Goal: Information Seeking & Learning: Learn about a topic

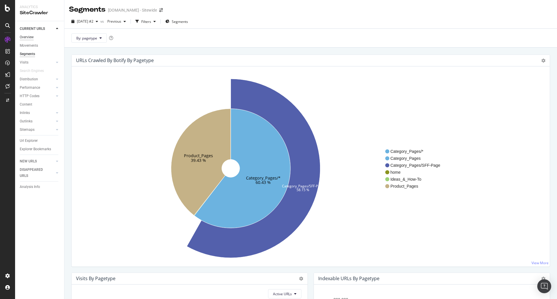
click at [28, 37] on div "Overview" at bounding box center [27, 37] width 14 height 6
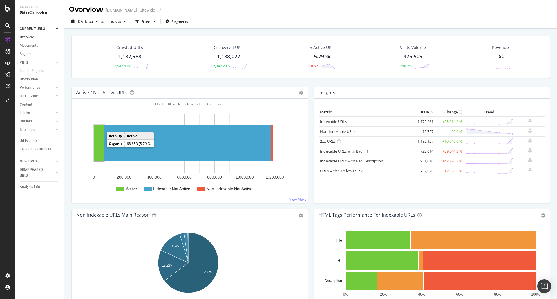
click at [98, 147] on rect "A chart." at bounding box center [99, 143] width 10 height 36
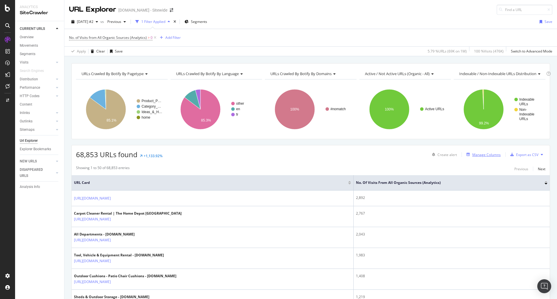
click at [482, 156] on div "Manage Columns" at bounding box center [486, 154] width 28 height 5
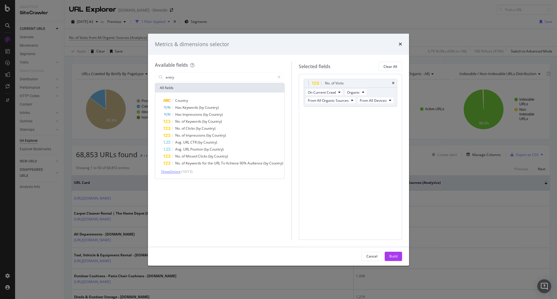
type input "entry"
click at [172, 173] on span "Show 3 more" at bounding box center [170, 171] width 19 height 5
click at [424, 25] on div "Metrics & dimensions selector Available fields entry All fields Country Has Key…" at bounding box center [278, 149] width 557 height 299
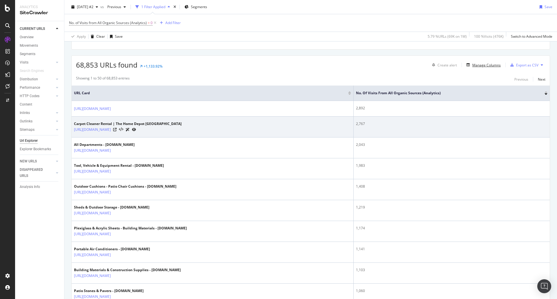
scroll to position [81, 0]
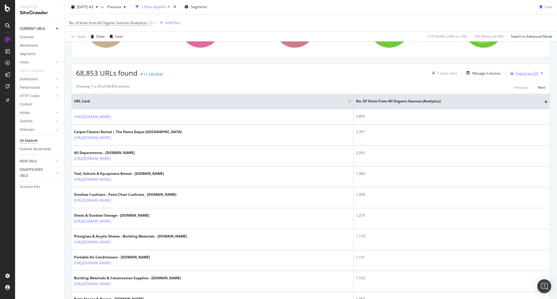
click at [512, 76] on div "Export as CSV" at bounding box center [523, 73] width 30 height 9
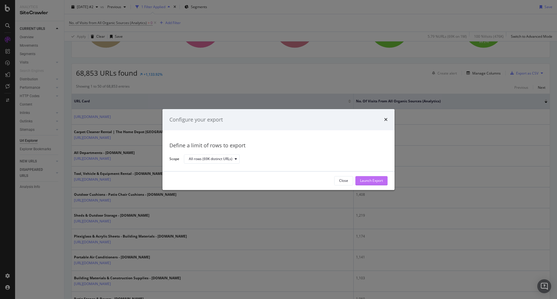
click at [370, 181] on div "Launch Export" at bounding box center [371, 180] width 23 height 5
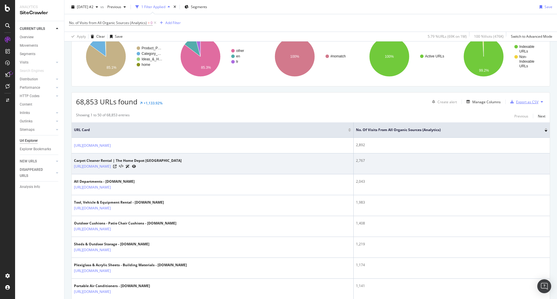
scroll to position [0, 0]
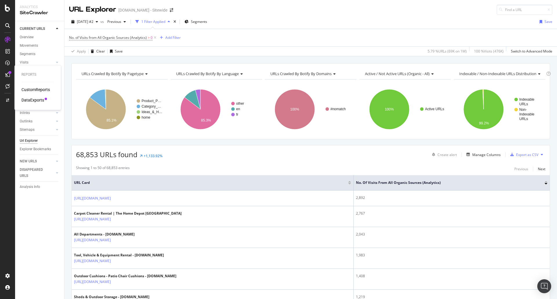
click at [43, 104] on div "Reports CustomReports DataExports" at bounding box center [38, 87] width 42 height 42
click at [39, 100] on div "DataExports" at bounding box center [32, 100] width 23 height 6
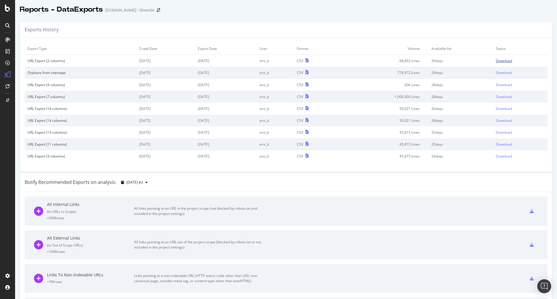
click at [496, 59] on div "Download" at bounding box center [504, 60] width 16 height 5
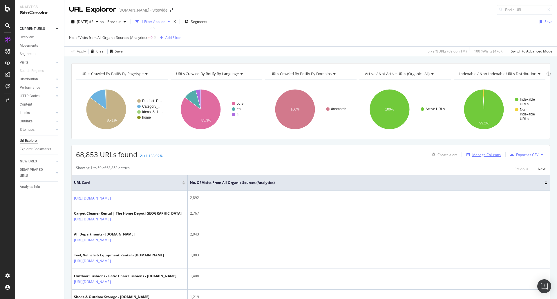
click at [487, 155] on div "Manage Columns" at bounding box center [486, 154] width 28 height 5
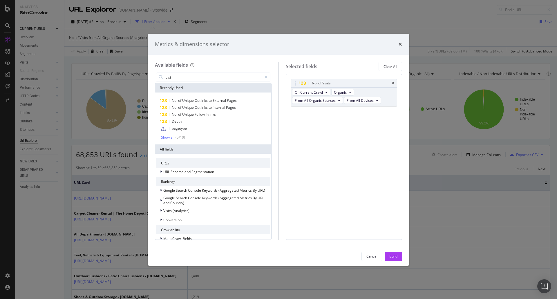
type input "visit"
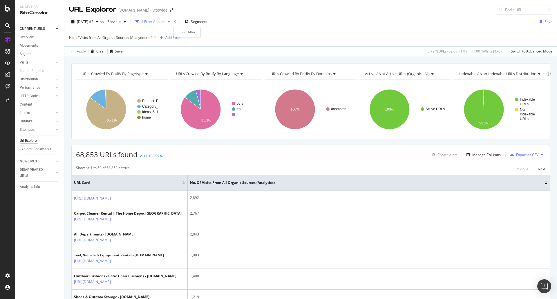
click at [176, 23] on icon "times" at bounding box center [174, 21] width 3 height 3
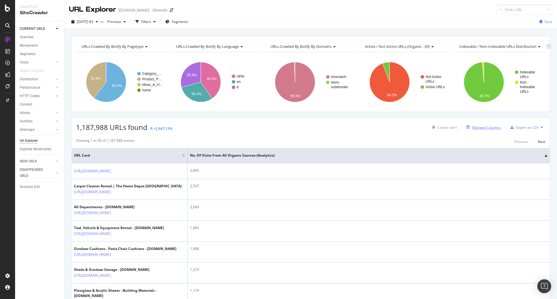
click at [466, 126] on icon "button" at bounding box center [467, 127] width 3 height 3
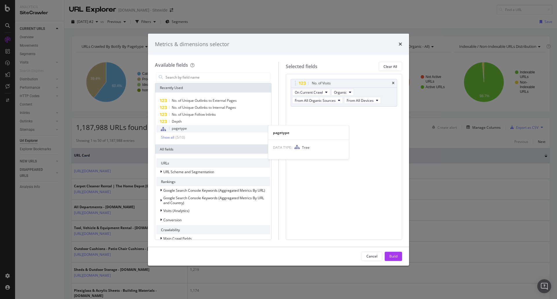
click at [184, 126] on span "pagetype" at bounding box center [179, 128] width 15 height 5
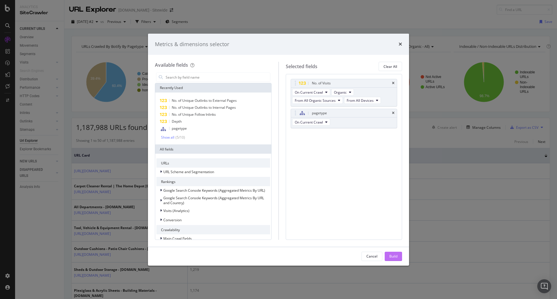
click at [397, 258] on div "Build" at bounding box center [393, 256] width 8 height 5
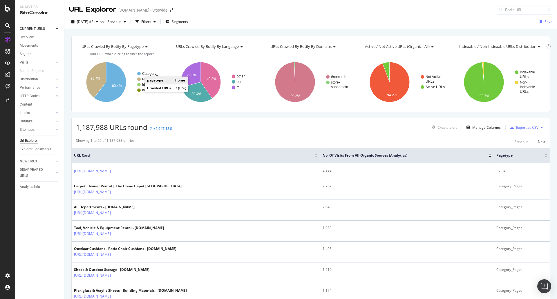
click at [139, 91] on circle "A chart." at bounding box center [138, 89] width 3 height 3
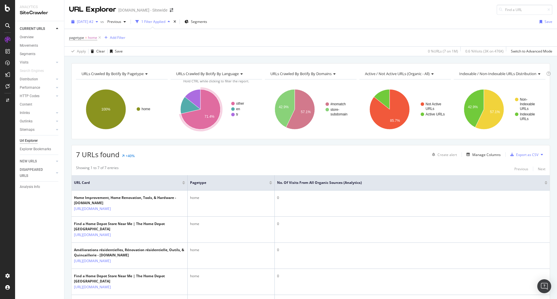
click at [98, 23] on icon "button" at bounding box center [97, 21] width 2 height 3
click at [204, 21] on span "Segments" at bounding box center [199, 21] width 16 height 5
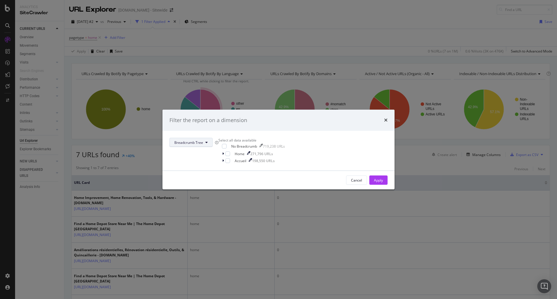
click at [213, 138] on button "Breadcrumb Tree" at bounding box center [190, 142] width 43 height 9
click at [242, 155] on span "pagetype" at bounding box center [244, 155] width 37 height 5
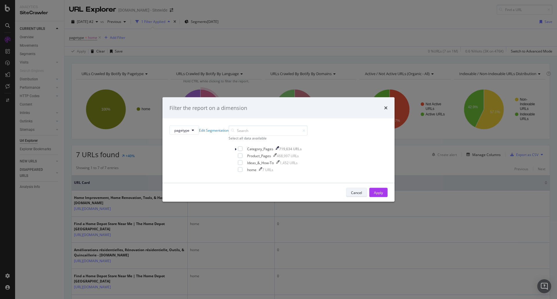
click at [346, 197] on button "Cancel" at bounding box center [356, 192] width 21 height 9
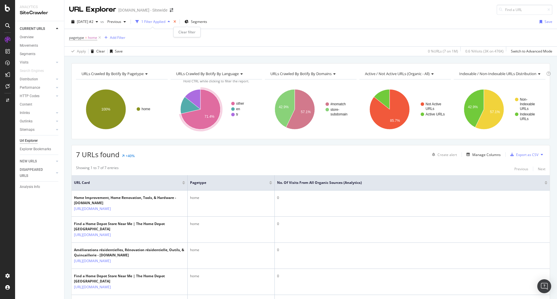
click at [176, 21] on icon "times" at bounding box center [174, 21] width 3 height 3
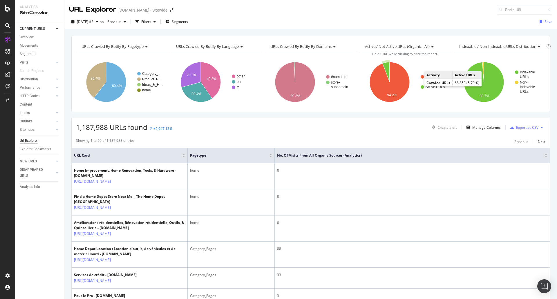
click at [420, 86] on circle "A chart." at bounding box center [421, 86] width 3 height 3
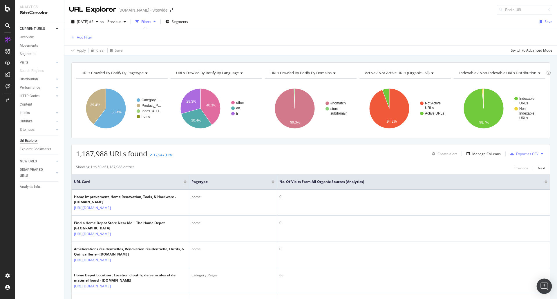
click at [544, 283] on div "Open Intercom Messenger" at bounding box center [543, 286] width 15 height 15
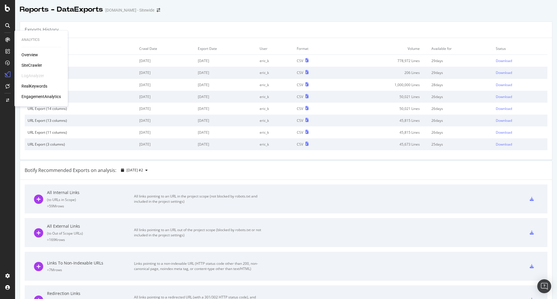
click at [45, 97] on div "EngagementAnalytics" at bounding box center [40, 97] width 39 height 6
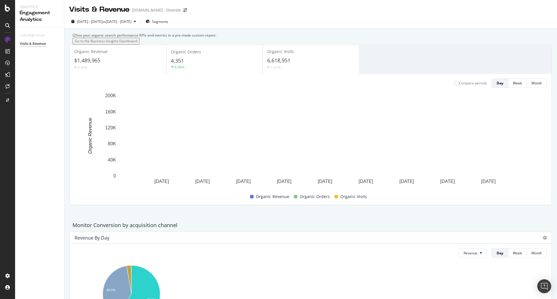
scroll to position [215, 0]
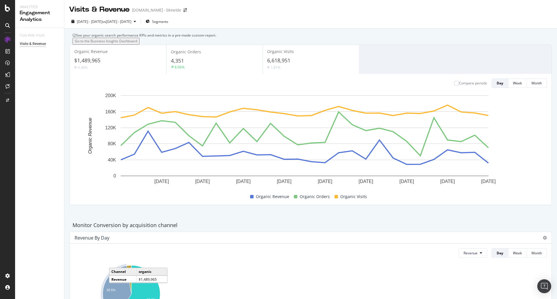
click at [119, 266] on icon "A chart." at bounding box center [117, 292] width 29 height 53
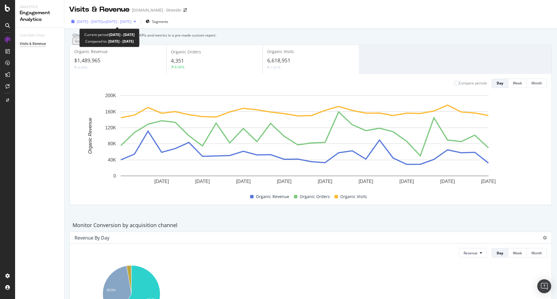
click at [131, 22] on span "vs 2025 Jul. 12th - Aug. 8th" at bounding box center [116, 21] width 29 height 5
click at [41, 157] on div "Core Web Vitals Visits & Revenue" at bounding box center [39, 287] width 49 height 518
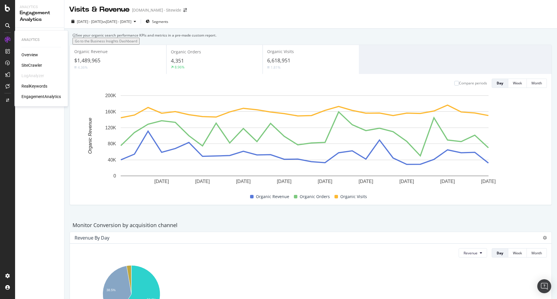
click at [37, 64] on div "SiteCrawler" at bounding box center [31, 65] width 21 height 6
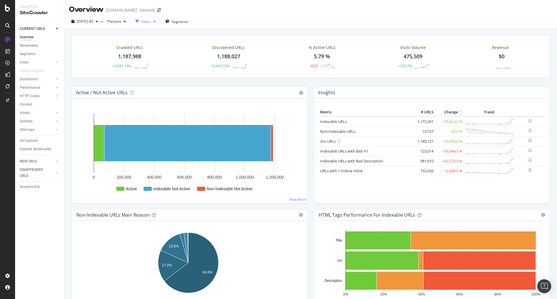
click at [158, 24] on div "Filters" at bounding box center [145, 21] width 25 height 9
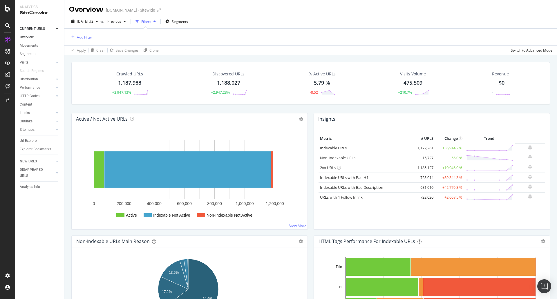
click at [83, 40] on div "Add Filter" at bounding box center [80, 37] width 23 height 6
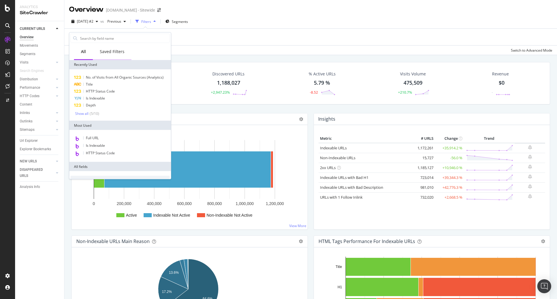
click at [113, 51] on div "Saved Filters" at bounding box center [112, 52] width 25 height 6
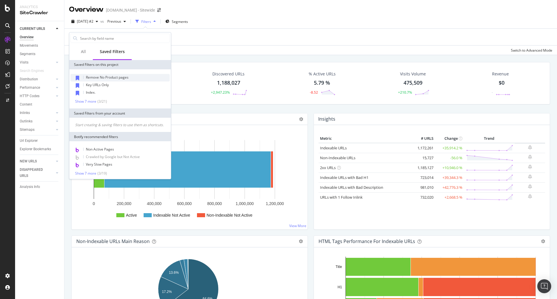
click at [113, 77] on span "Remove No Product pages" at bounding box center [107, 77] width 43 height 5
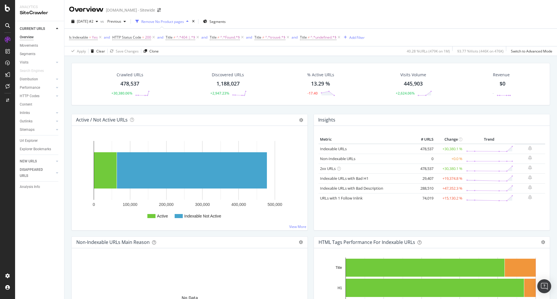
click at [29, 57] on div "Segments" at bounding box center [42, 54] width 44 height 8
click at [31, 56] on div "Segments" at bounding box center [28, 54] width 16 height 6
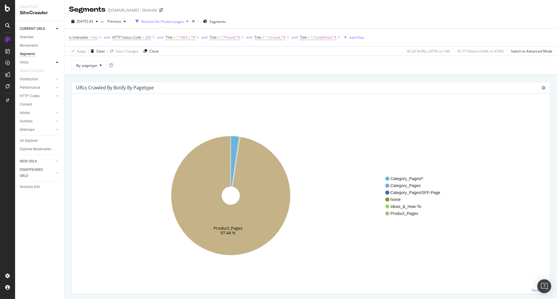
click at [55, 62] on div at bounding box center [57, 62] width 6 height 6
click at [36, 79] on div "Orphan URLs" at bounding box center [32, 79] width 20 height 6
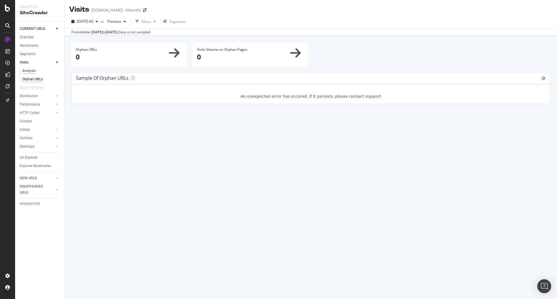
click at [28, 71] on div "Analysis" at bounding box center [28, 71] width 13 height 6
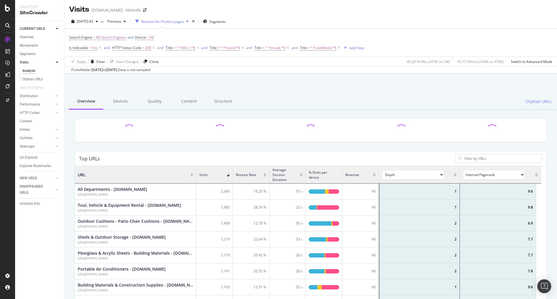
scroll to position [6, 6]
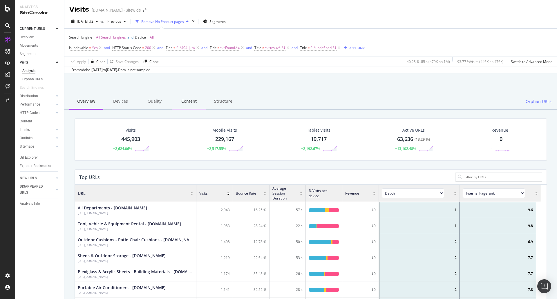
click at [188, 99] on div "Content" at bounding box center [189, 102] width 34 height 16
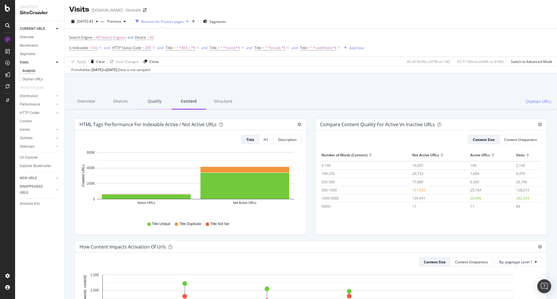
click at [154, 104] on div "Quality" at bounding box center [154, 102] width 34 height 16
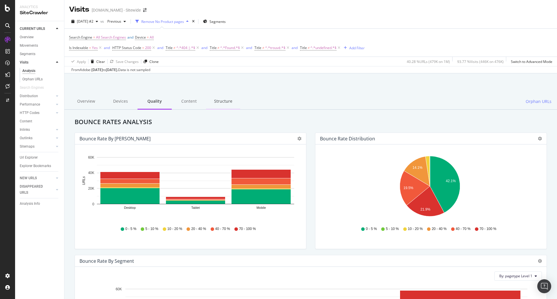
click at [216, 102] on div "Structure" at bounding box center [223, 102] width 34 height 16
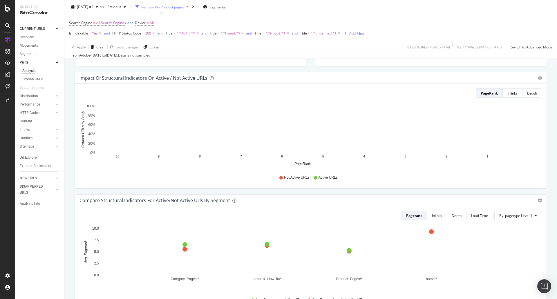
scroll to position [329, 0]
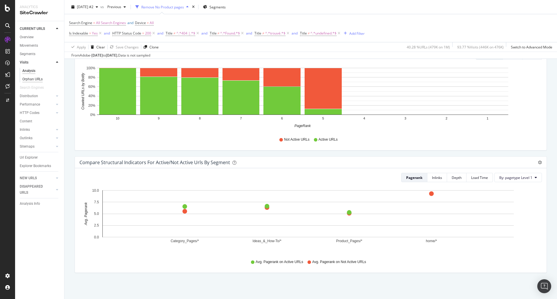
click at [31, 79] on div "Orphan URLs" at bounding box center [32, 79] width 20 height 6
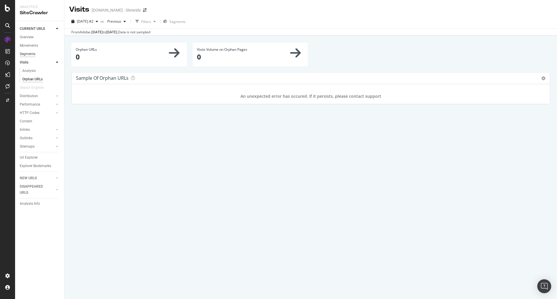
click at [28, 52] on div "Segments" at bounding box center [28, 54] width 16 height 6
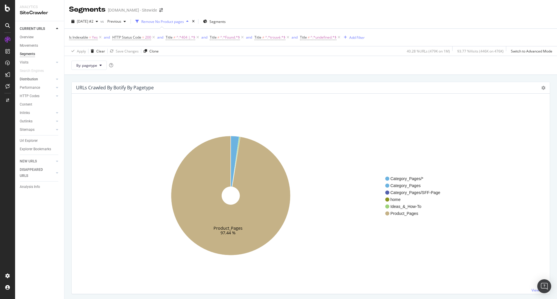
click at [51, 81] on div at bounding box center [51, 79] width 6 height 6
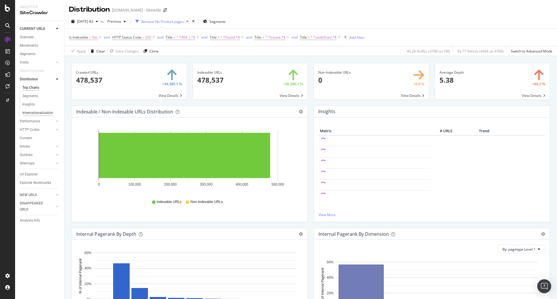
click at [37, 114] on div "Internationalization" at bounding box center [37, 113] width 31 height 6
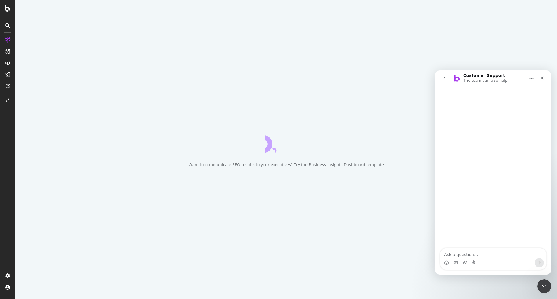
click at [478, 258] on div "Intercom messenger" at bounding box center [493, 262] width 106 height 9
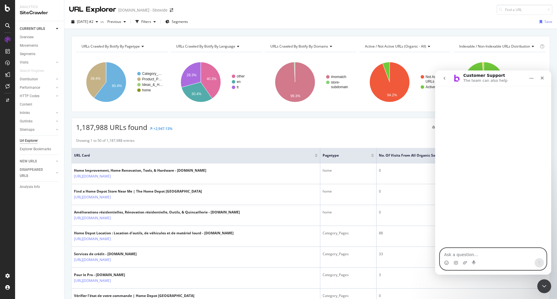
click at [481, 255] on textarea "Ask a question…" at bounding box center [493, 253] width 106 height 10
type textarea "How do I check Canonicals ?"
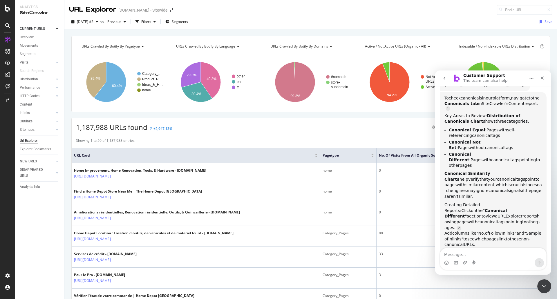
scroll to position [74, 0]
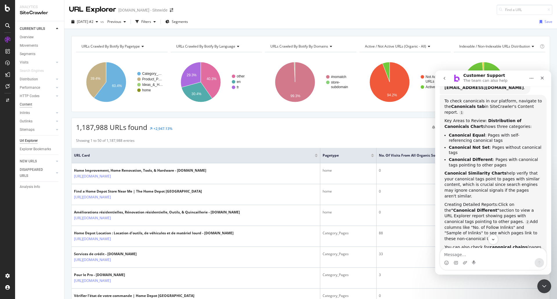
click at [28, 105] on div "Content" at bounding box center [26, 104] width 12 height 6
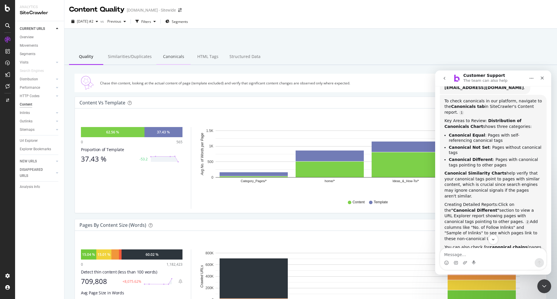
click at [169, 60] on div "Canonicals" at bounding box center [173, 57] width 34 height 16
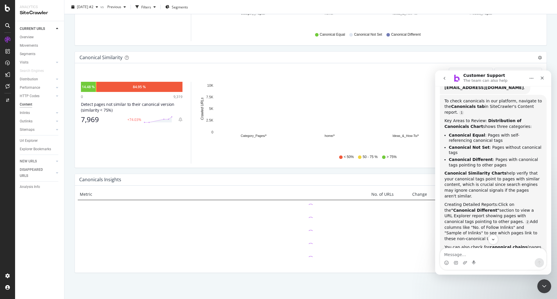
scroll to position [167, 0]
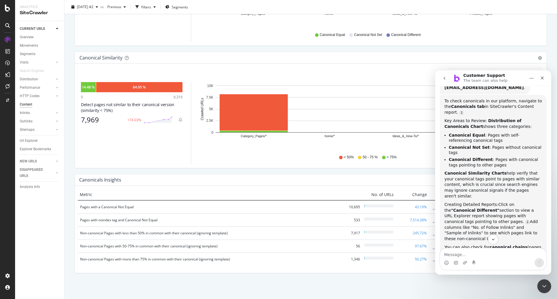
click at [89, 268] on div "Metric No. of URLs Change Trend Pages with a Canonical Not Equal 10,695 43.19% …" at bounding box center [310, 229] width 471 height 87
